Goal: Information Seeking & Learning: Learn about a topic

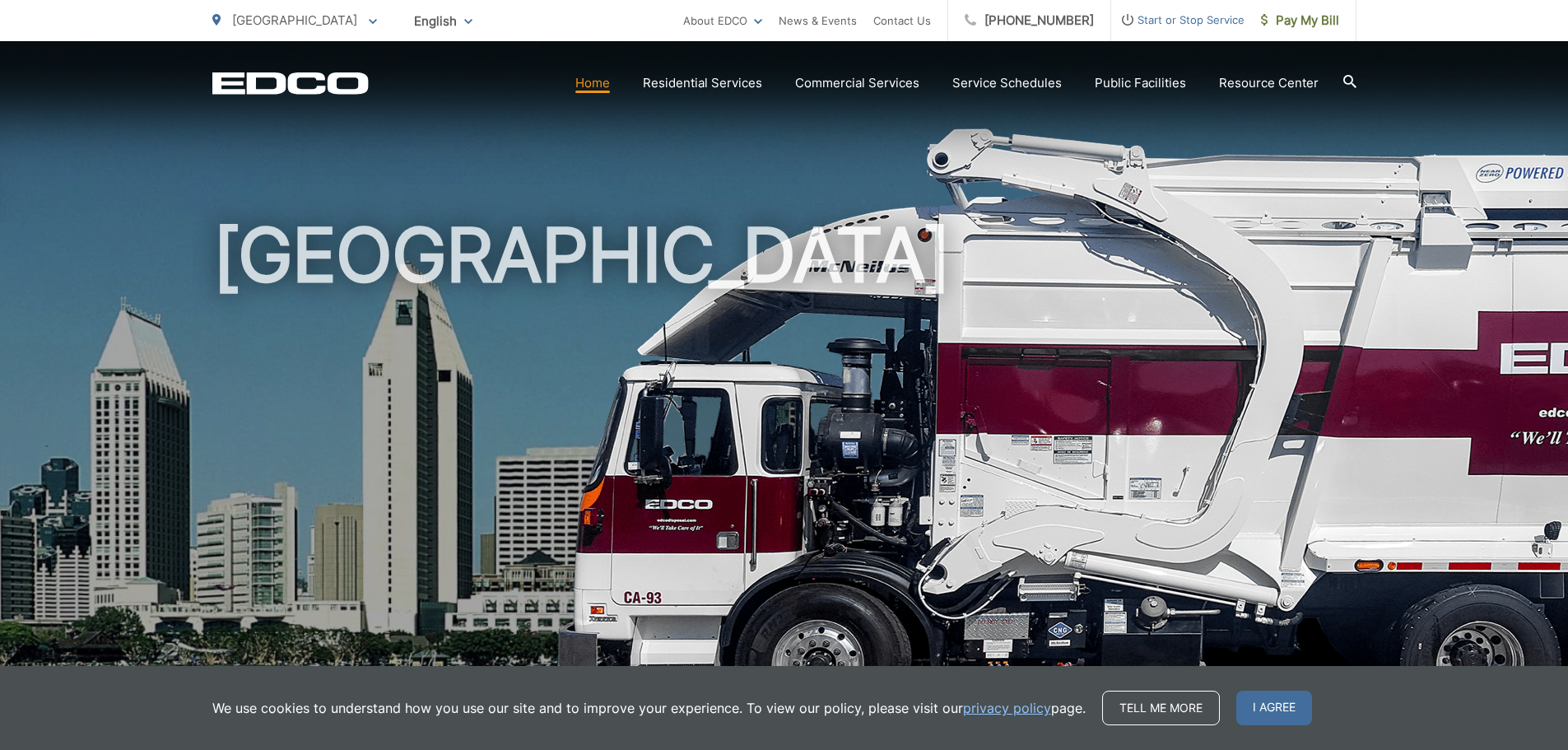
click at [250, 27] on span "[GEOGRAPHIC_DATA]" at bounding box center [295, 20] width 125 height 16
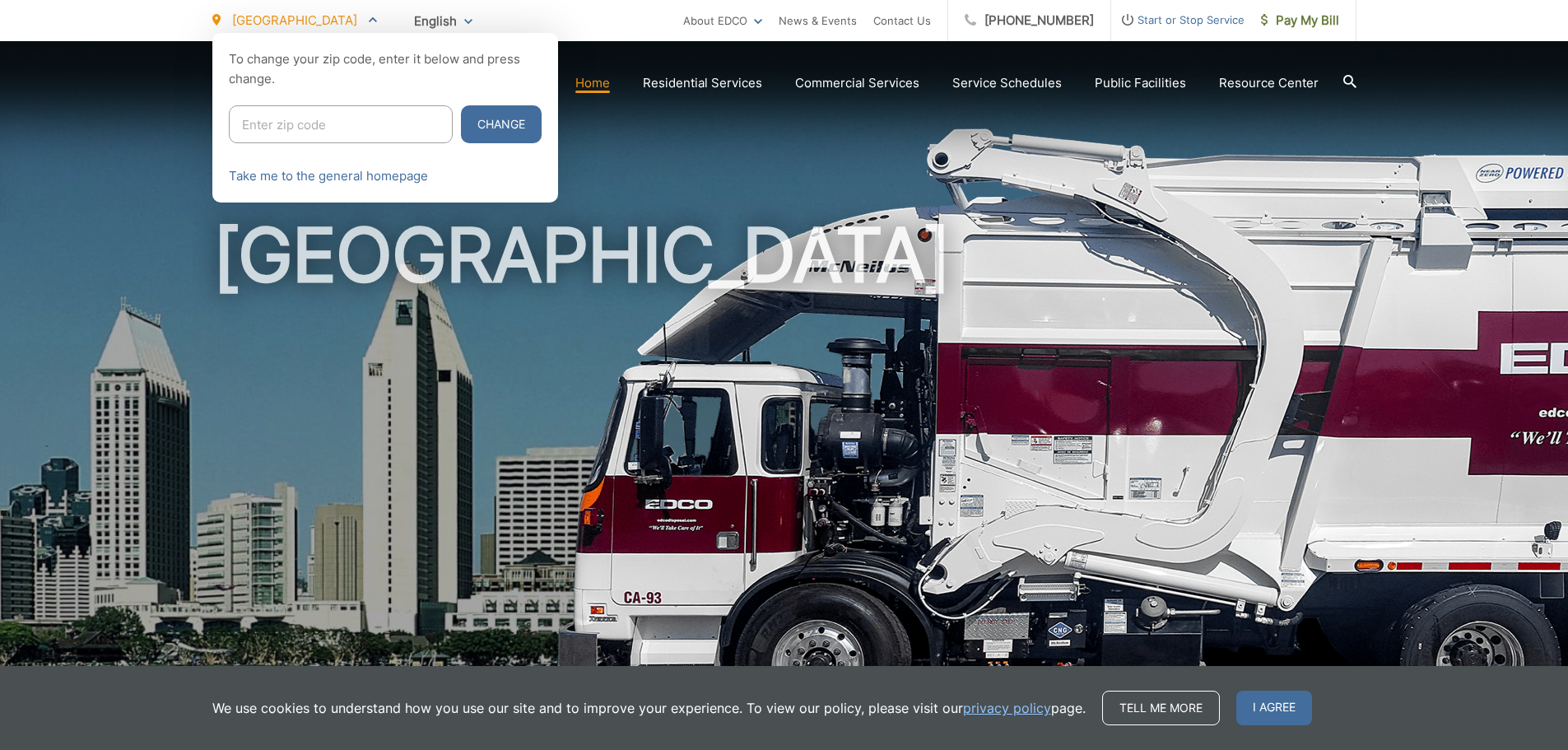
drag, startPoint x: 276, startPoint y: 120, endPoint x: 300, endPoint y: 108, distance: 26.8
click at [276, 120] on input "Enter zip code" at bounding box center [341, 124] width 224 height 38
type input "92020"
click at [461, 105] on button "Change" at bounding box center [501, 124] width 81 height 38
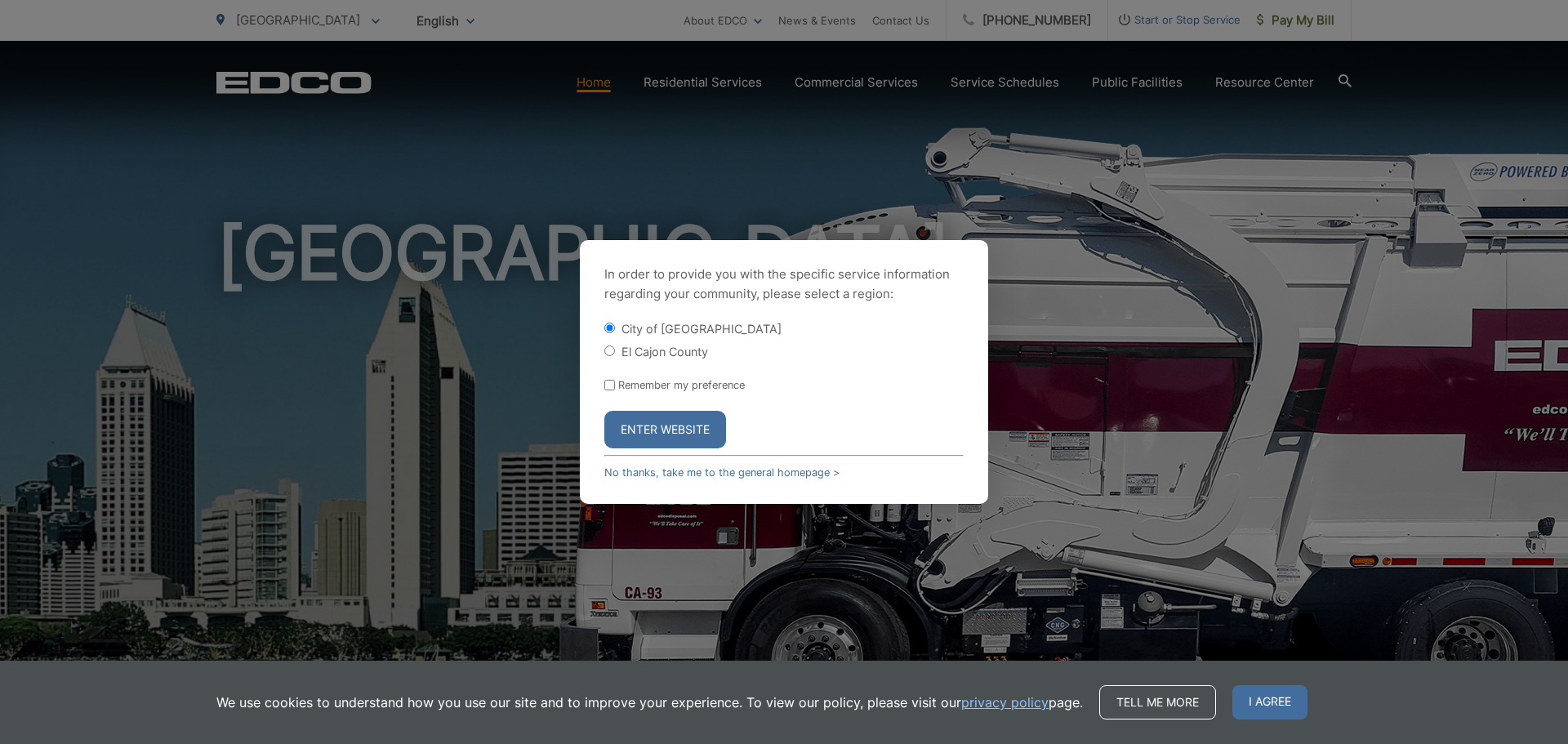
click at [639, 418] on button "Enter Website" at bounding box center [665, 429] width 122 height 38
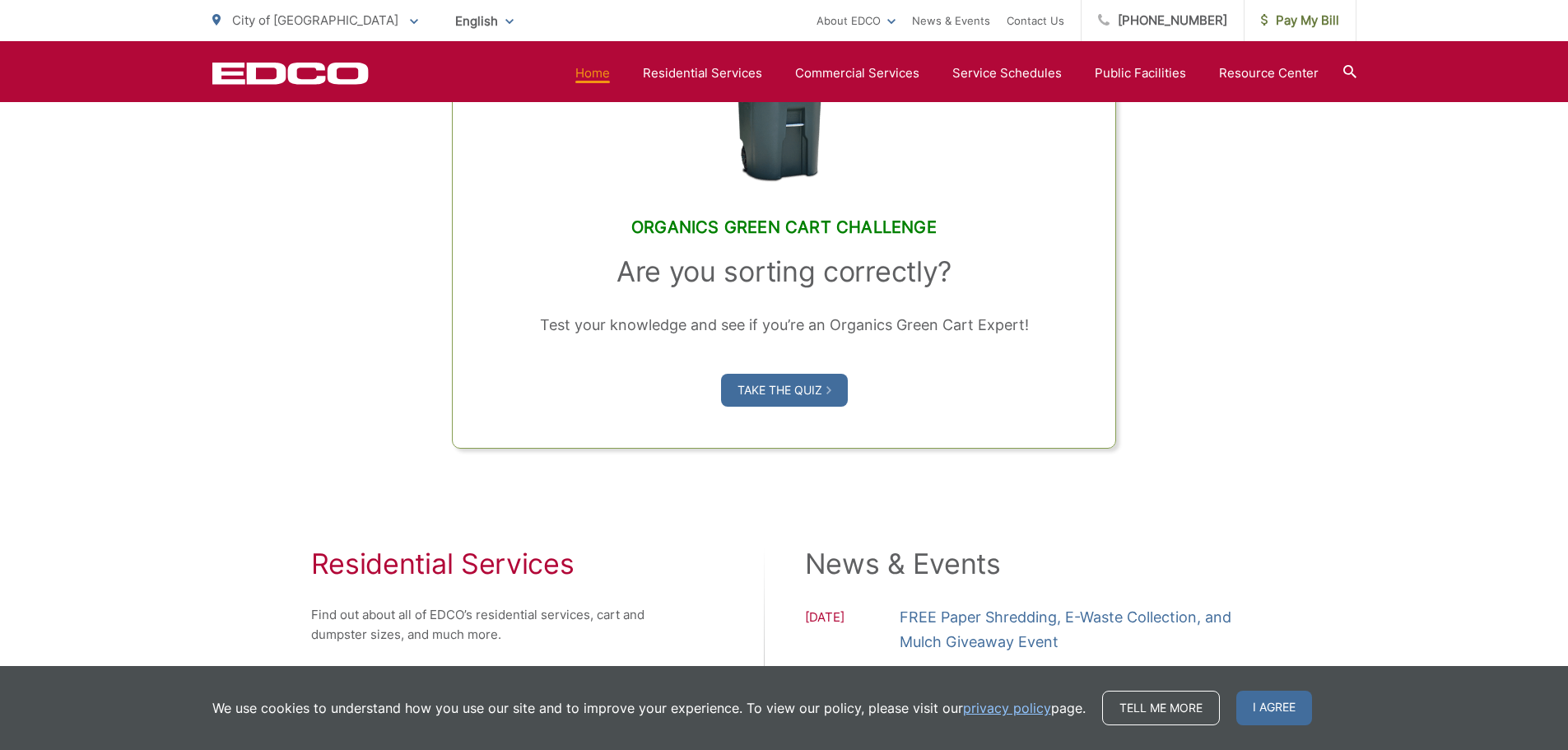
scroll to position [1524, 0]
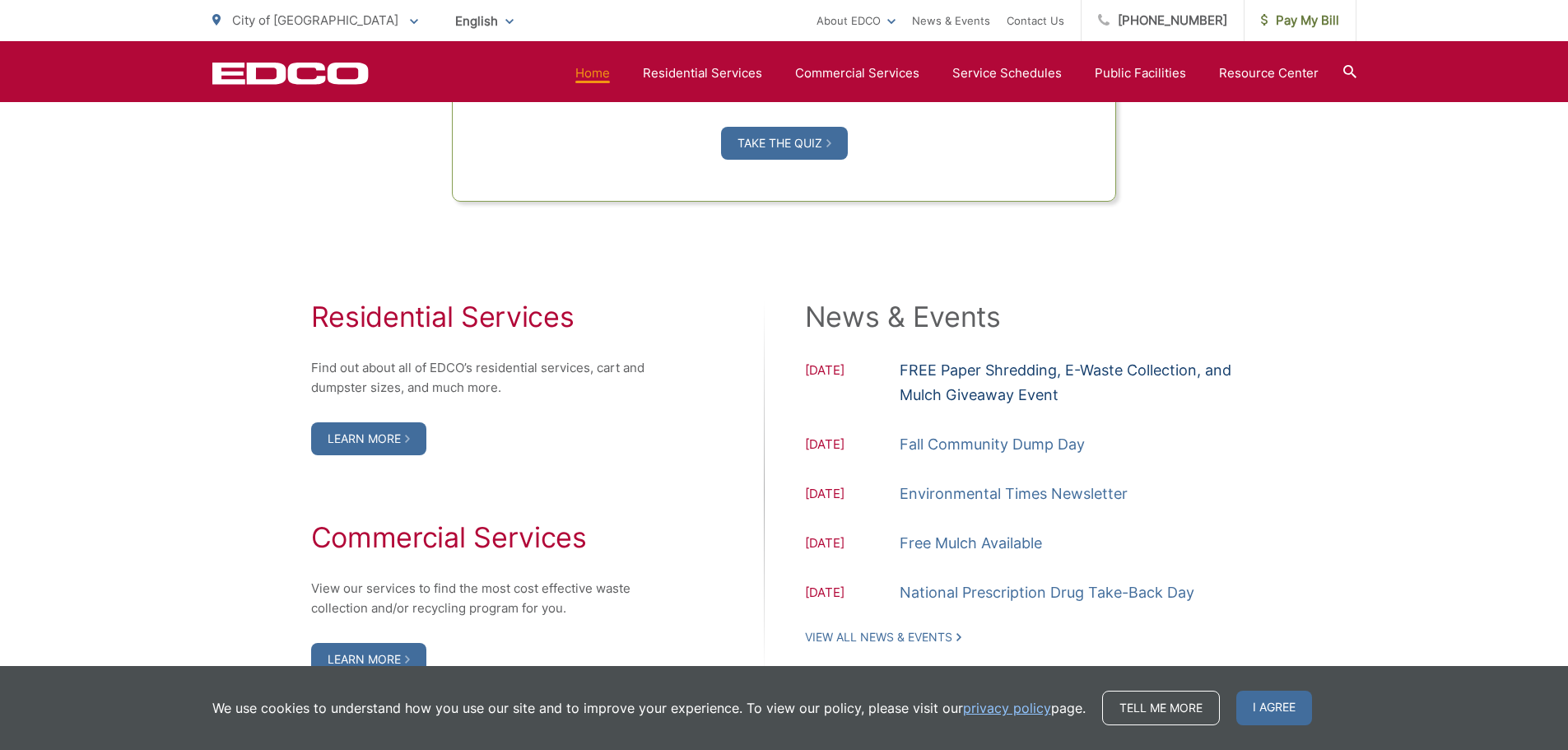
click at [959, 396] on link "FREE Paper Shredding, E-Waste Collection, and Mulch Giveaway Event" at bounding box center [1079, 383] width 358 height 49
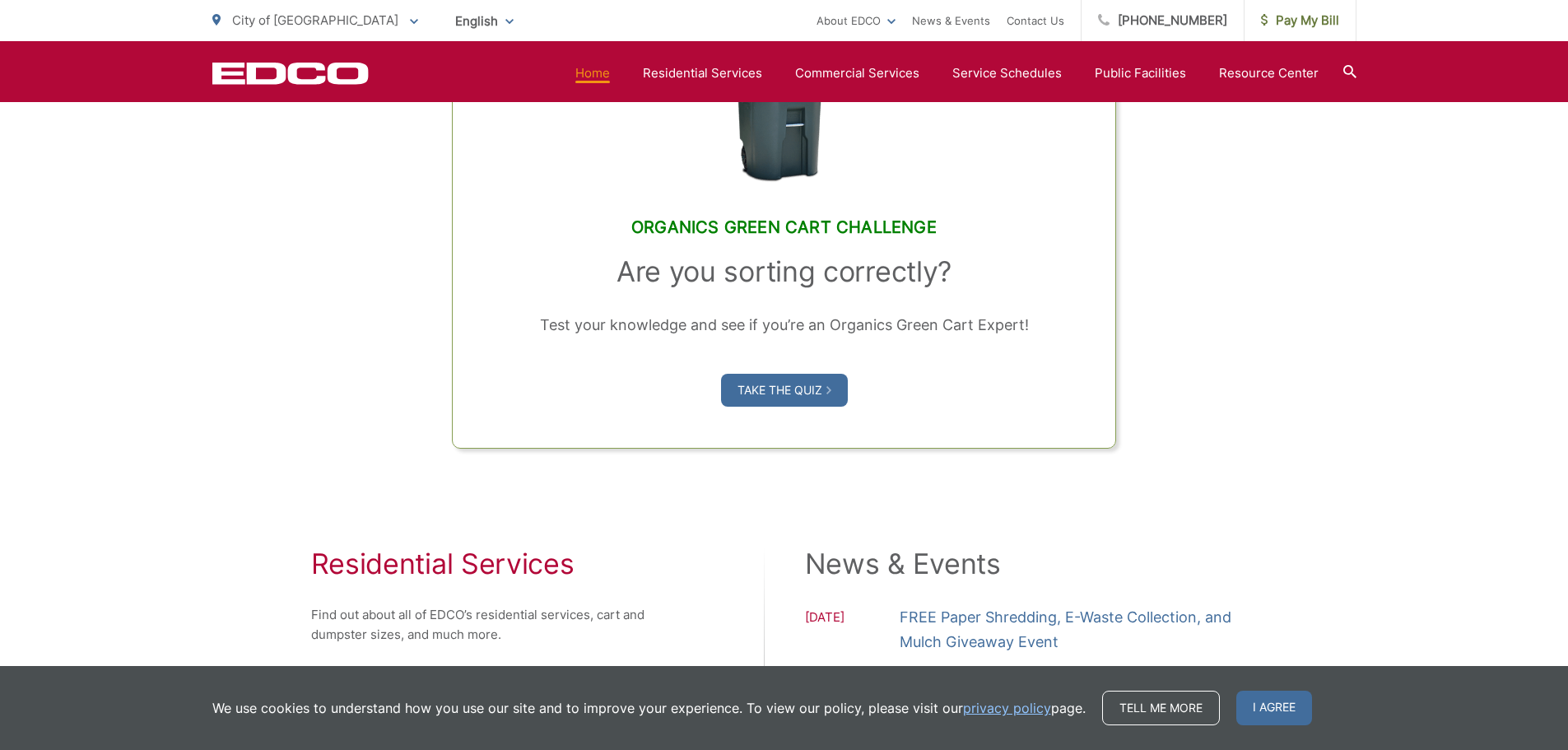
scroll to position [1606, 0]
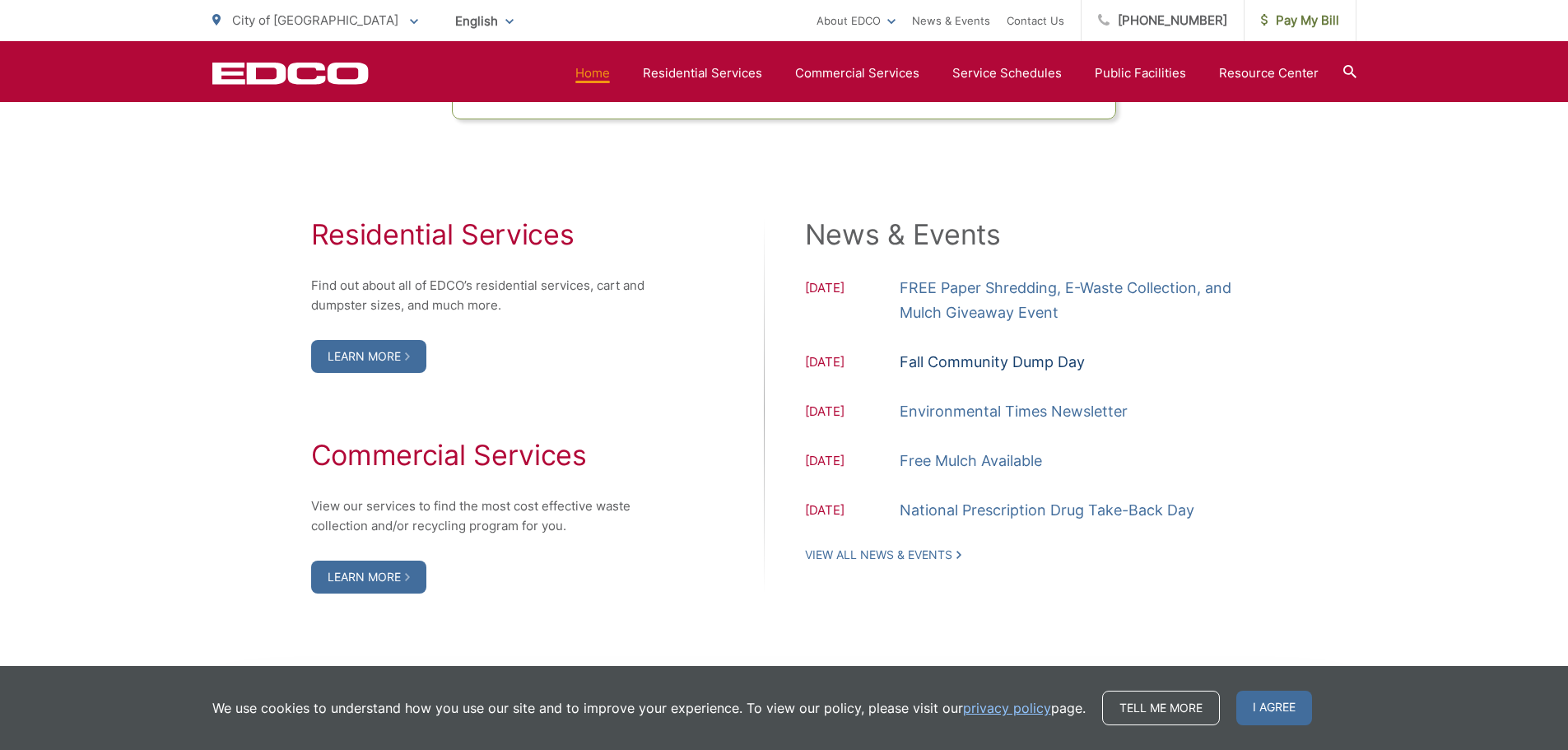
click at [997, 354] on link "Fall Community Dump Day" at bounding box center [992, 363] width 185 height 25
